Goal: Information Seeking & Learning: Learn about a topic

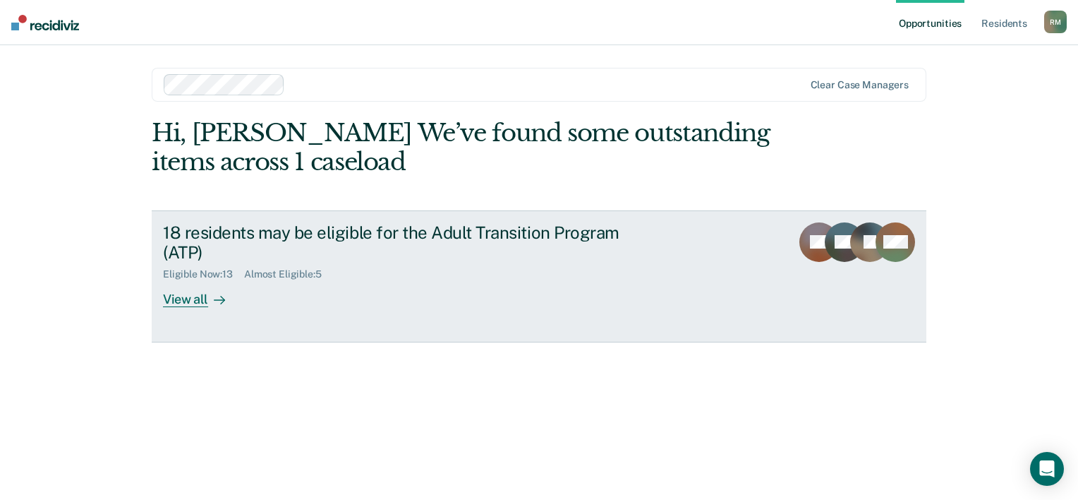
click at [205, 303] on div "View all" at bounding box center [202, 294] width 79 height 28
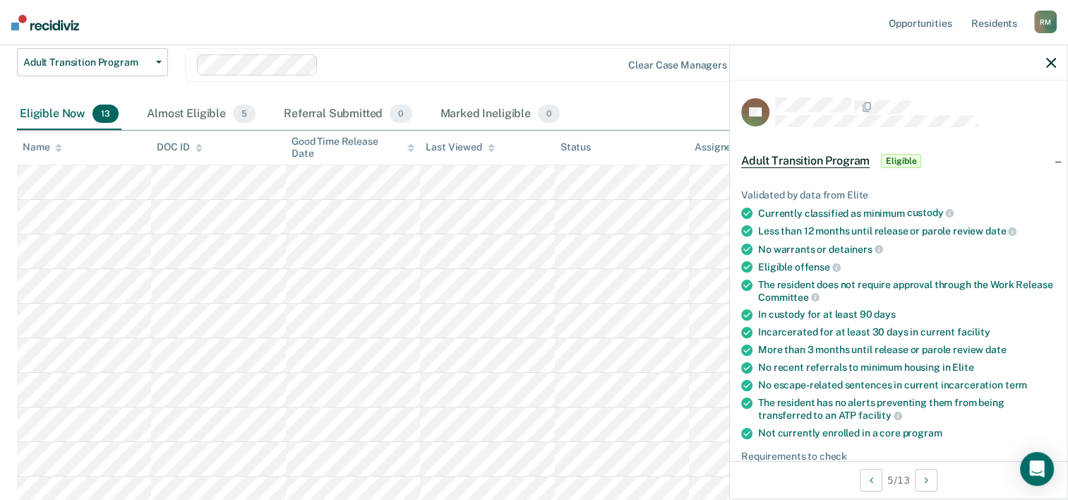
click at [1050, 63] on icon "button" at bounding box center [1051, 63] width 10 height 10
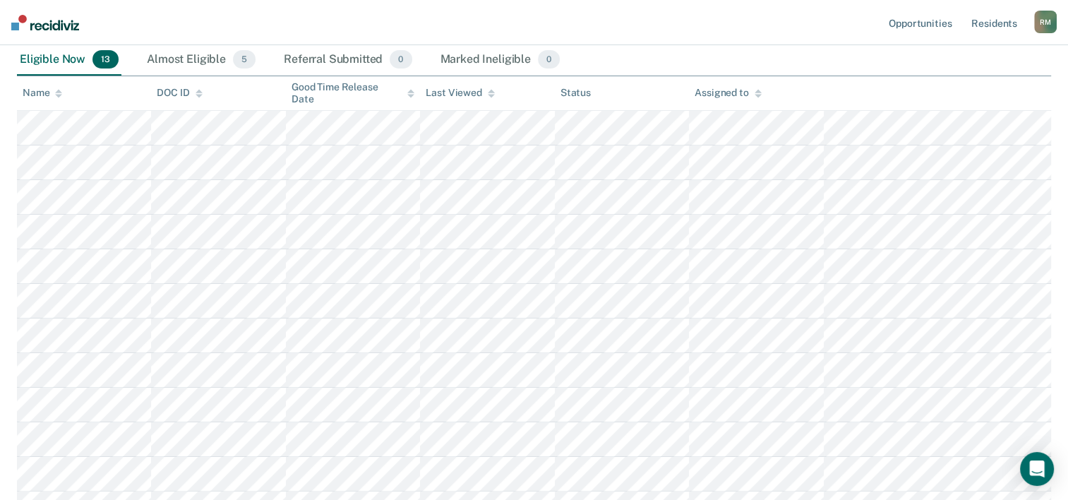
scroll to position [212, 0]
